Goal: Use online tool/utility: Utilize a website feature to perform a specific function

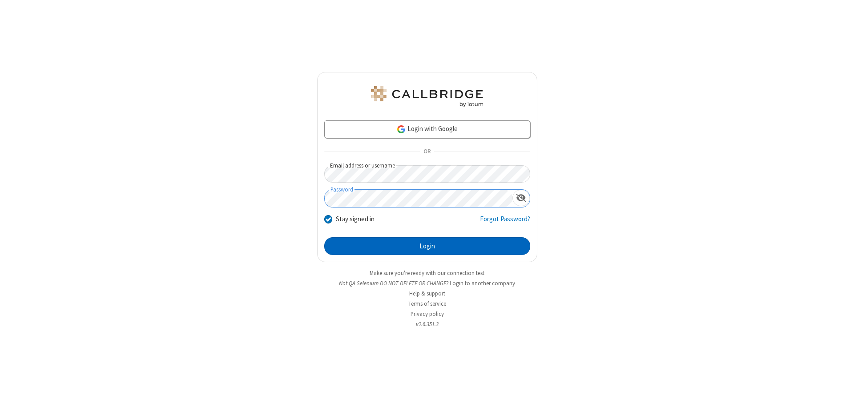
click at [427, 246] on button "Login" at bounding box center [427, 246] width 206 height 18
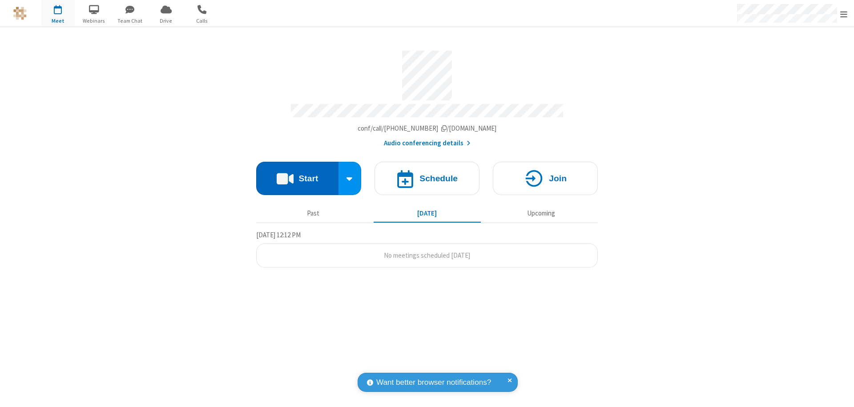
click at [297, 174] on button "Start" at bounding box center [297, 178] width 82 height 33
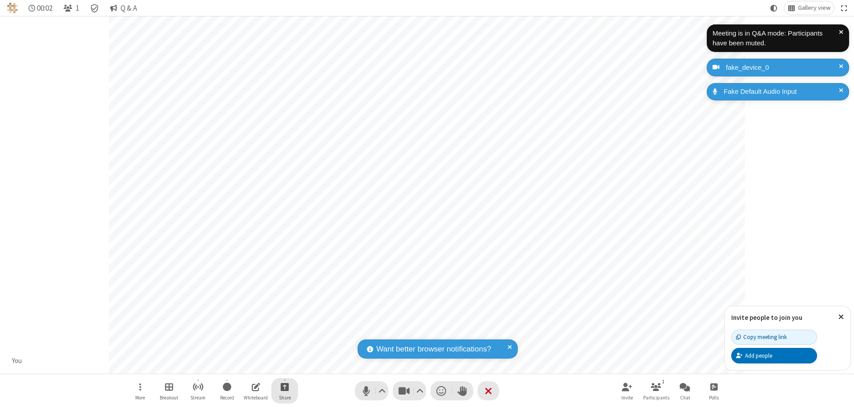
click at [285, 387] on span "Start sharing" at bounding box center [285, 387] width 8 height 11
click at [284, 333] on span "Share additional camera" at bounding box center [290, 335] width 66 height 8
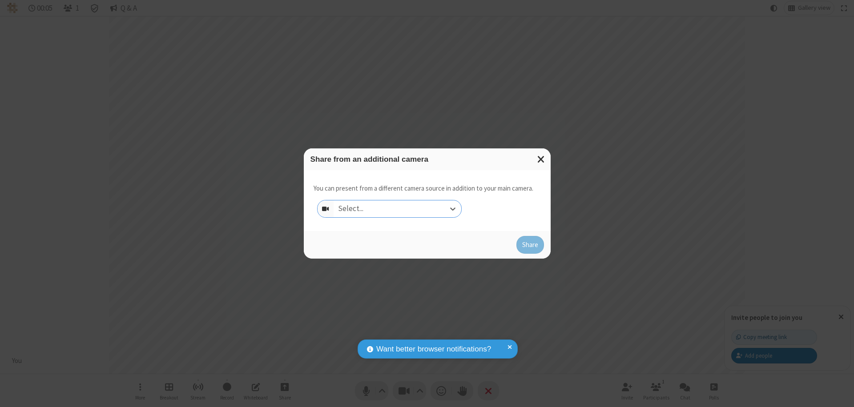
click at [397, 209] on div "Select..." at bounding box center [398, 209] width 128 height 17
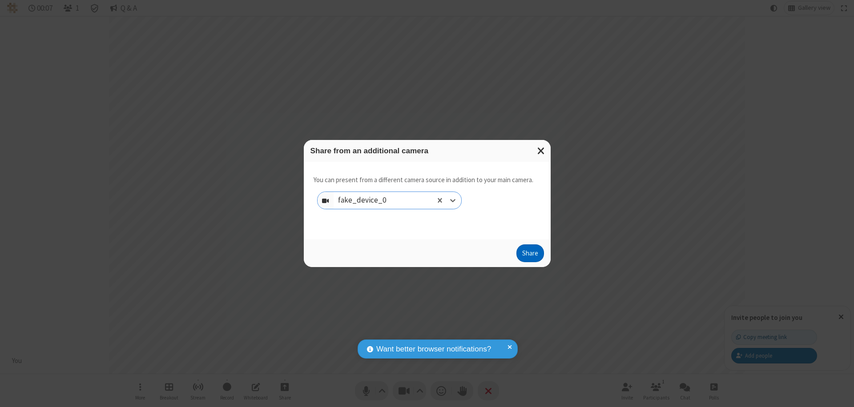
click at [530, 255] on button "Share" at bounding box center [530, 254] width 28 height 18
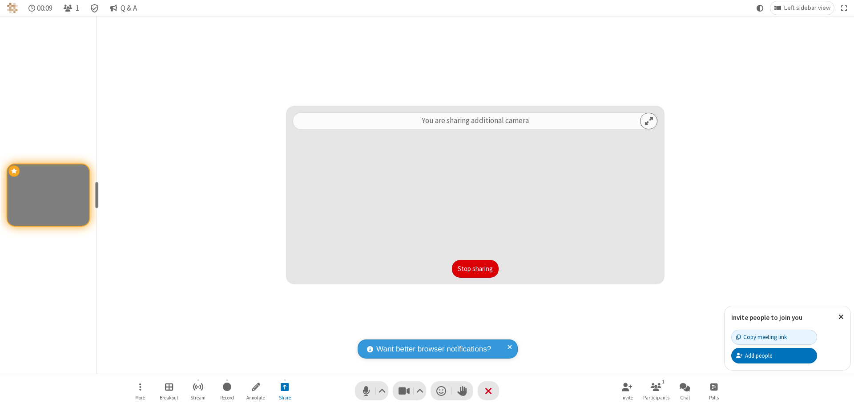
click at [475, 269] on button "Stop sharing" at bounding box center [475, 269] width 47 height 18
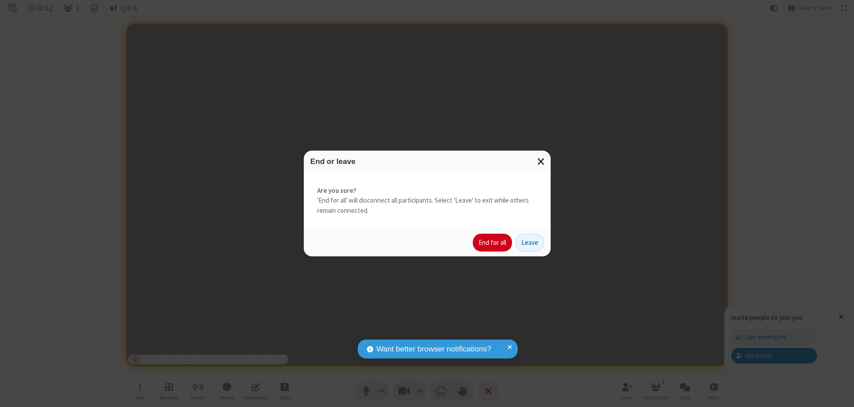
click at [493, 243] on button "End for all" at bounding box center [492, 243] width 39 height 18
